Goal: Navigation & Orientation: Find specific page/section

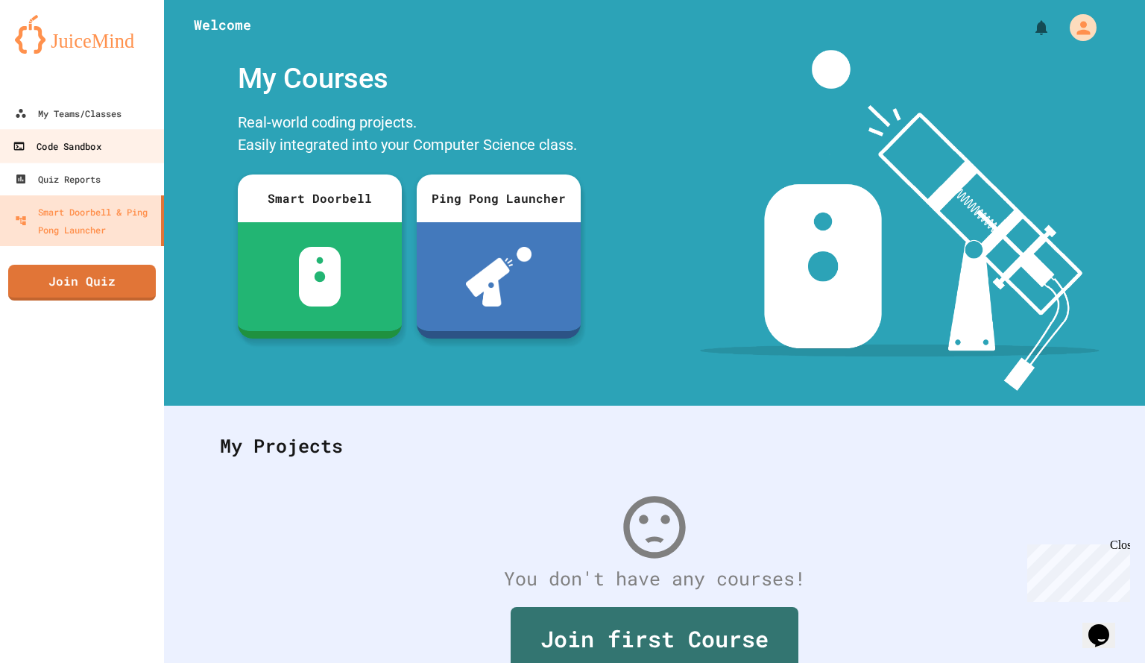
click at [78, 150] on div "Code Sandbox" at bounding box center [57, 146] width 88 height 19
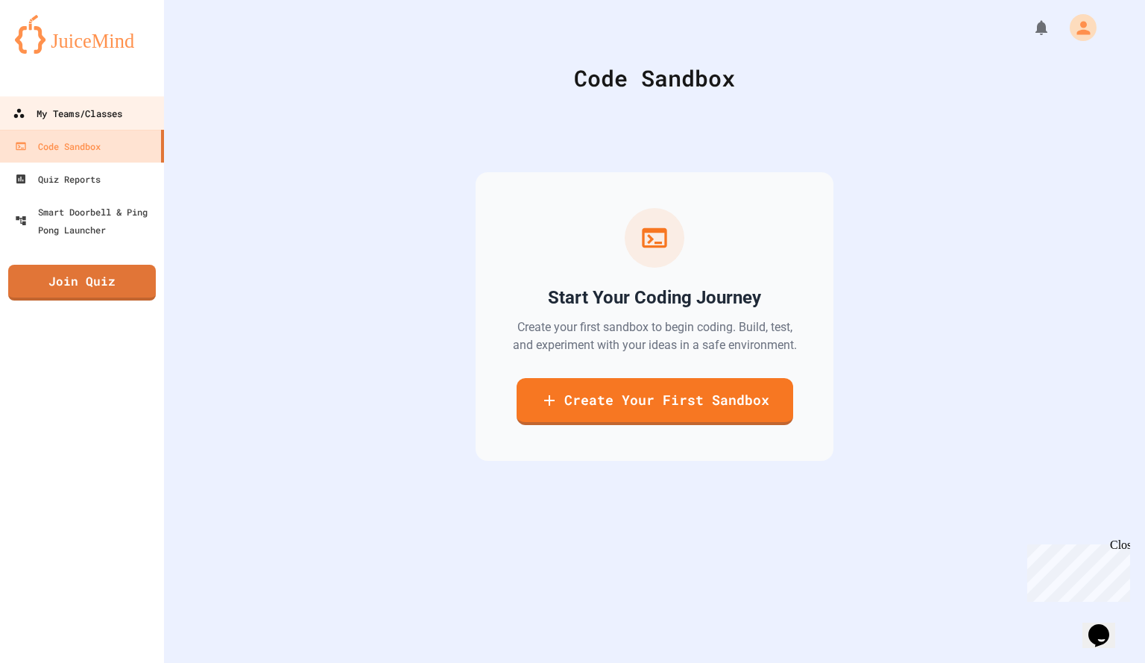
click at [75, 125] on link "My Teams/Classes" at bounding box center [82, 113] width 169 height 34
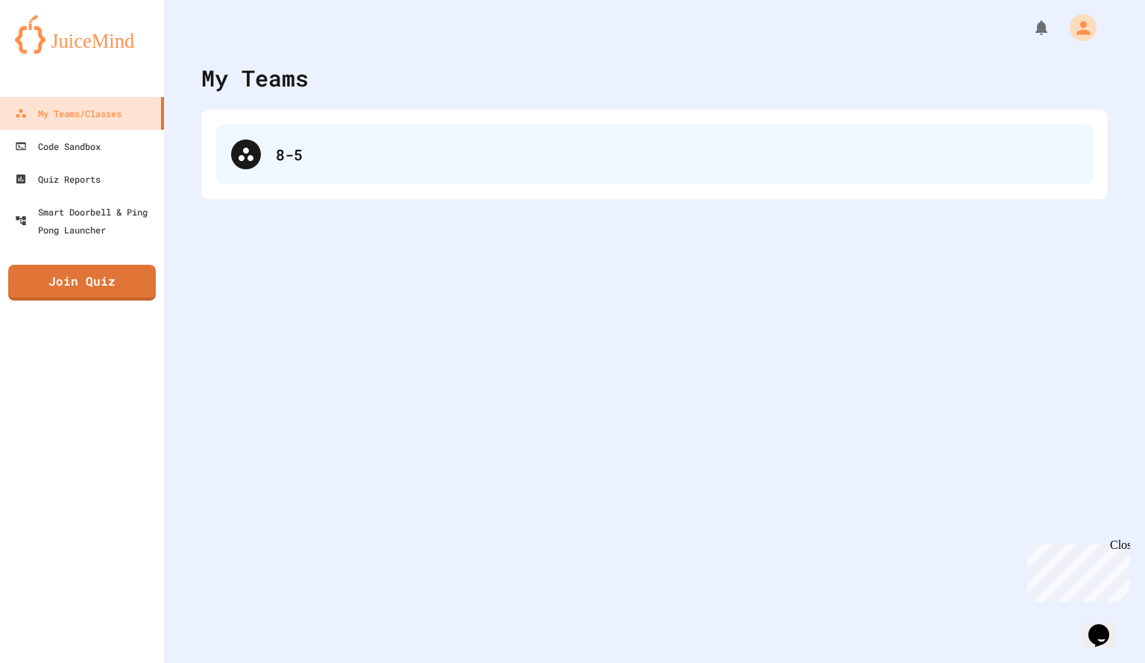
click at [260, 148] on div "8-5" at bounding box center [654, 155] width 877 height 60
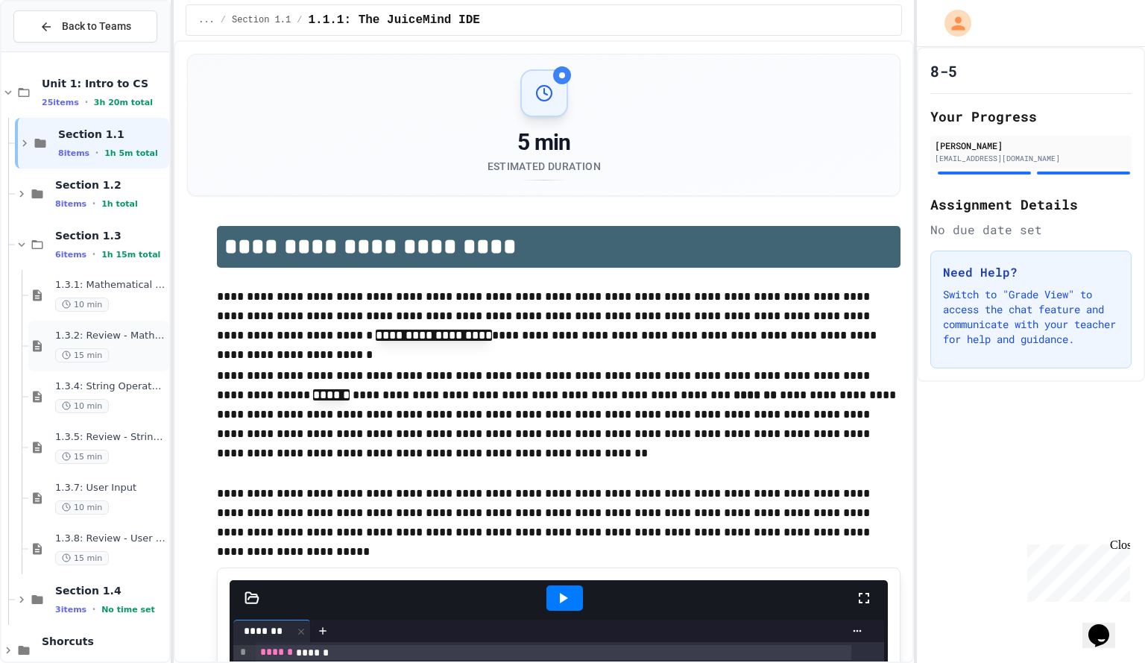
scroll to position [29, 0]
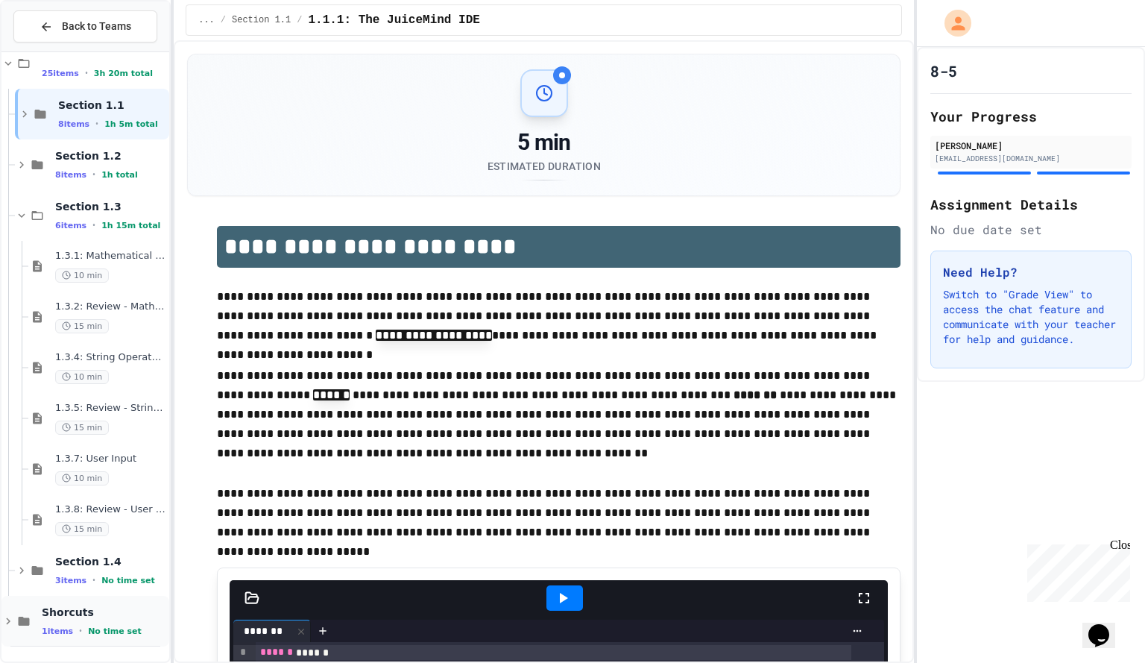
click at [117, 623] on div "Shorcuts 1 items • No time set" at bounding box center [104, 620] width 125 height 31
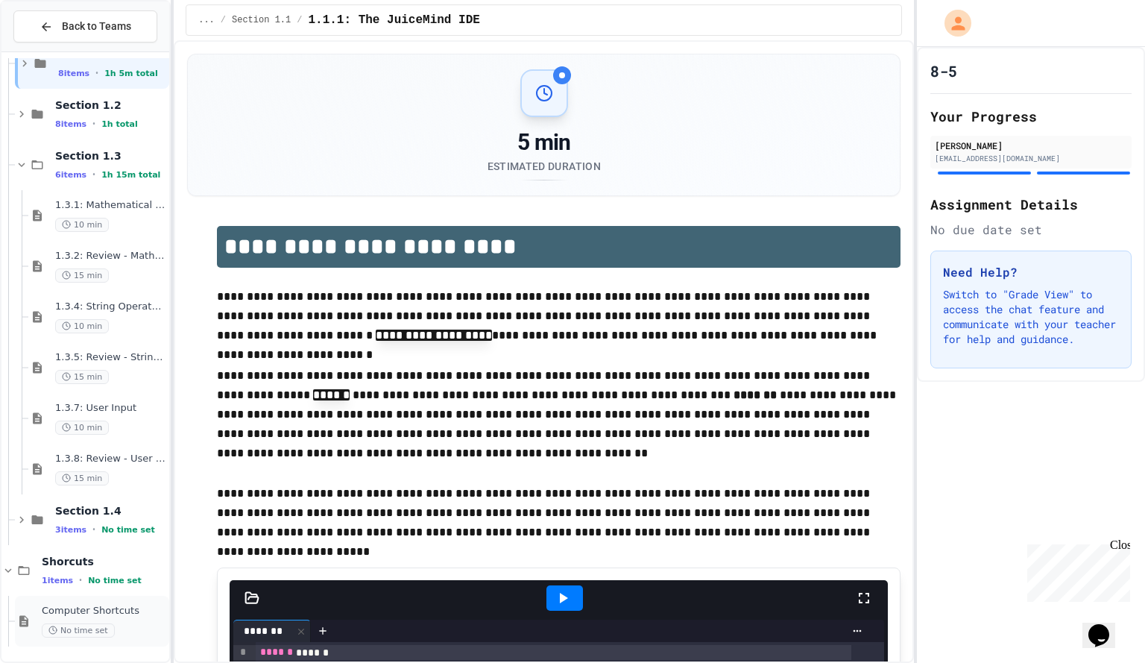
click at [104, 624] on span "No time set" at bounding box center [78, 630] width 73 height 14
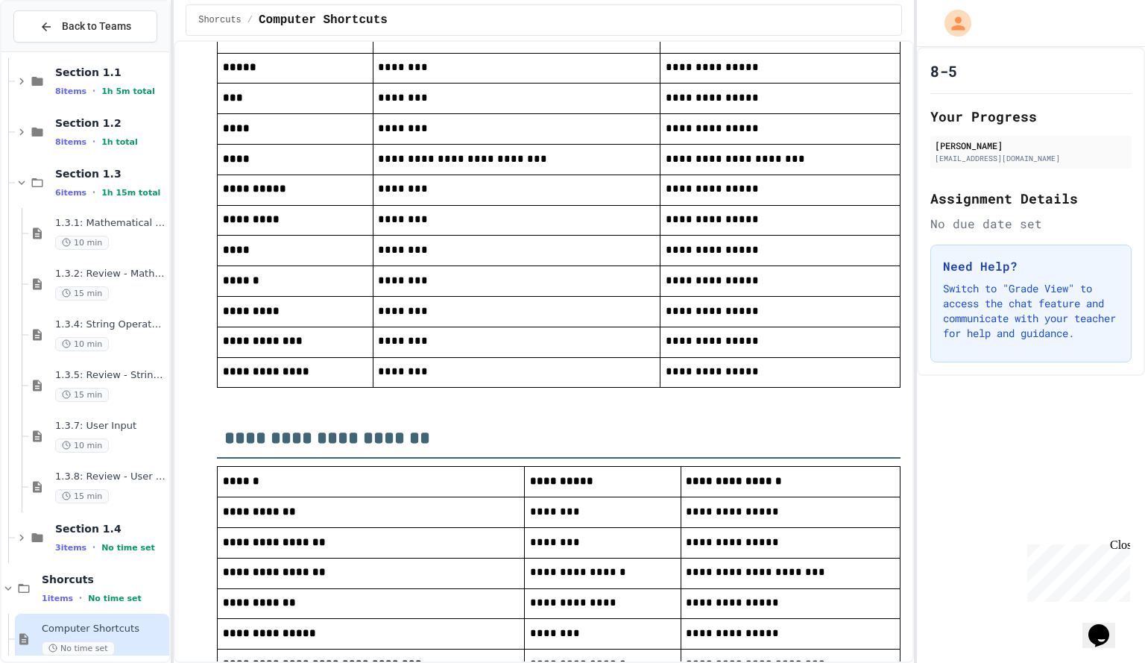
scroll to position [645, 0]
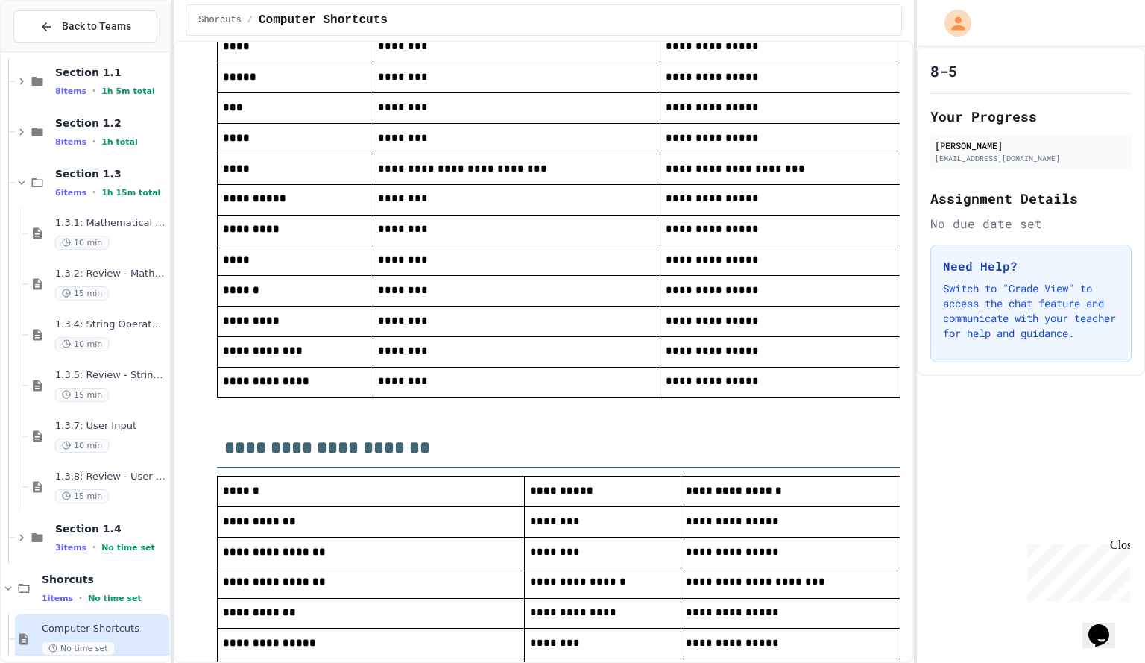
drag, startPoint x: 437, startPoint y: 510, endPoint x: 266, endPoint y: 431, distance: 188.1
click at [266, 397] on td "**********" at bounding box center [295, 382] width 155 height 31
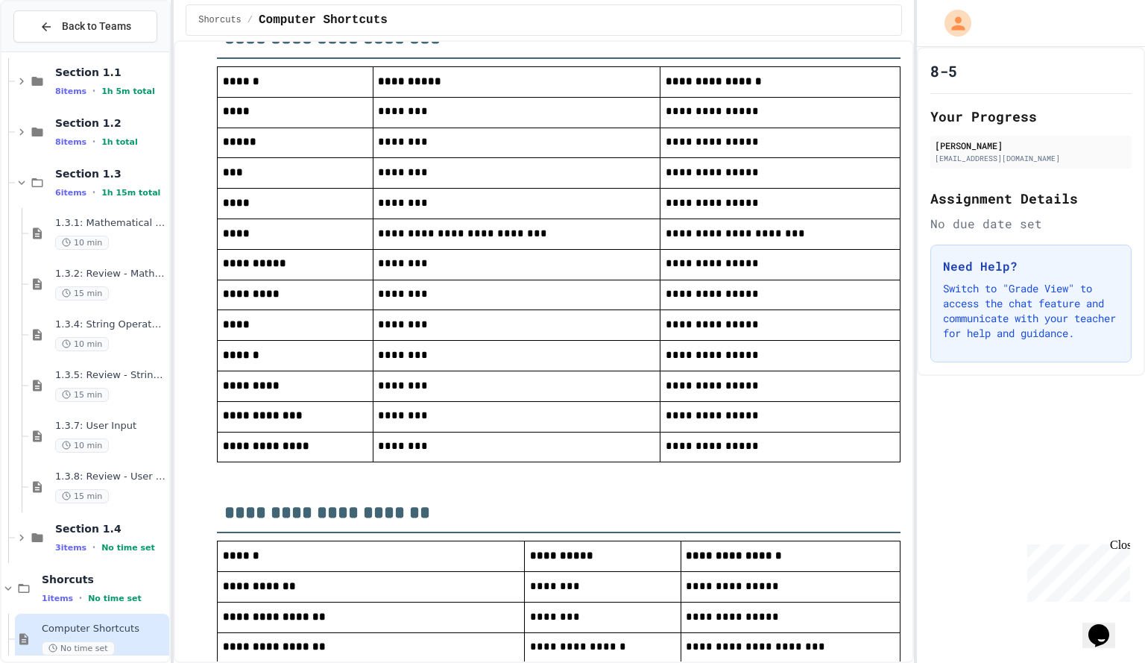
scroll to position [1149, 0]
